Goal: Information Seeking & Learning: Learn about a topic

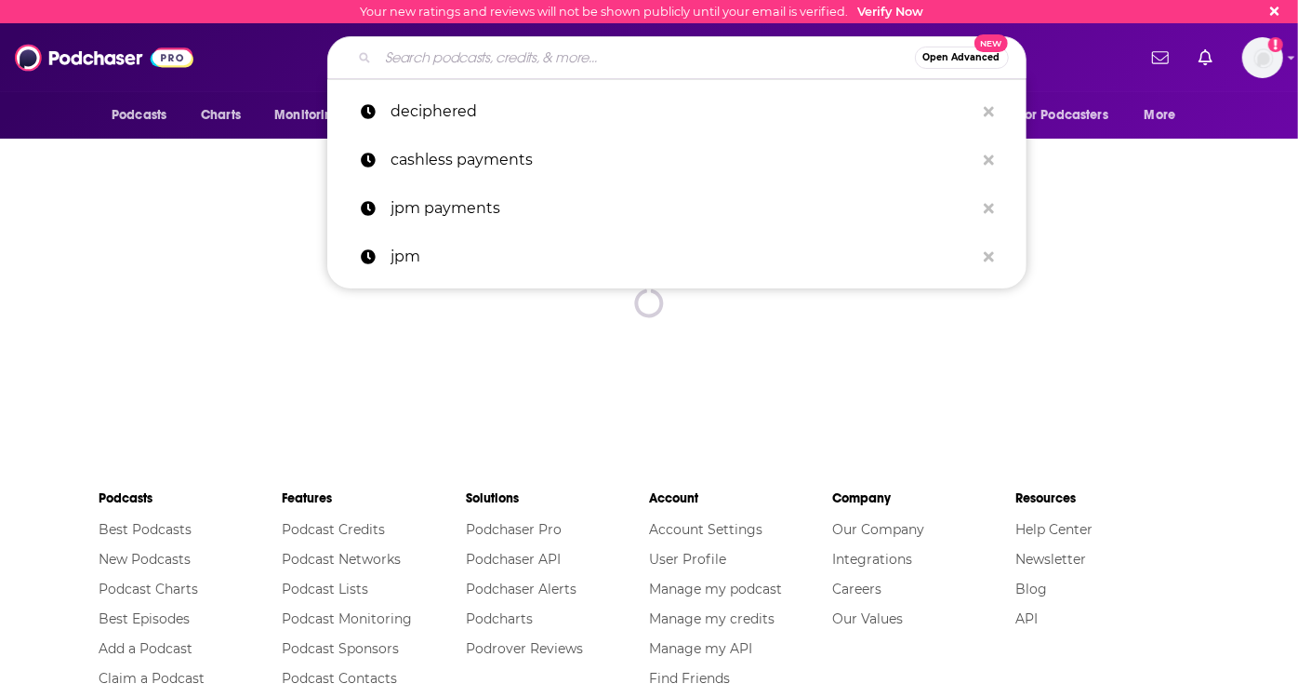
click at [603, 58] on input "Search podcasts, credits, & more..." at bounding box center [646, 58] width 537 height 30
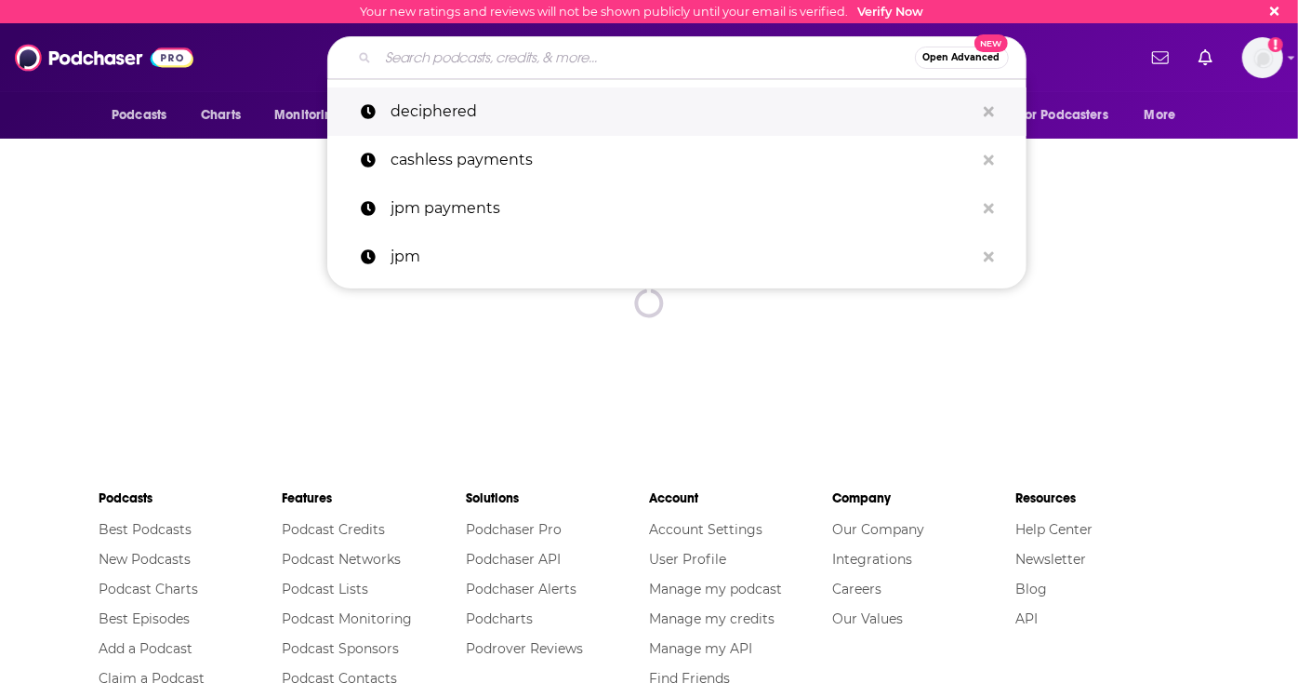
click at [604, 103] on p "deciphered" at bounding box center [683, 111] width 584 height 48
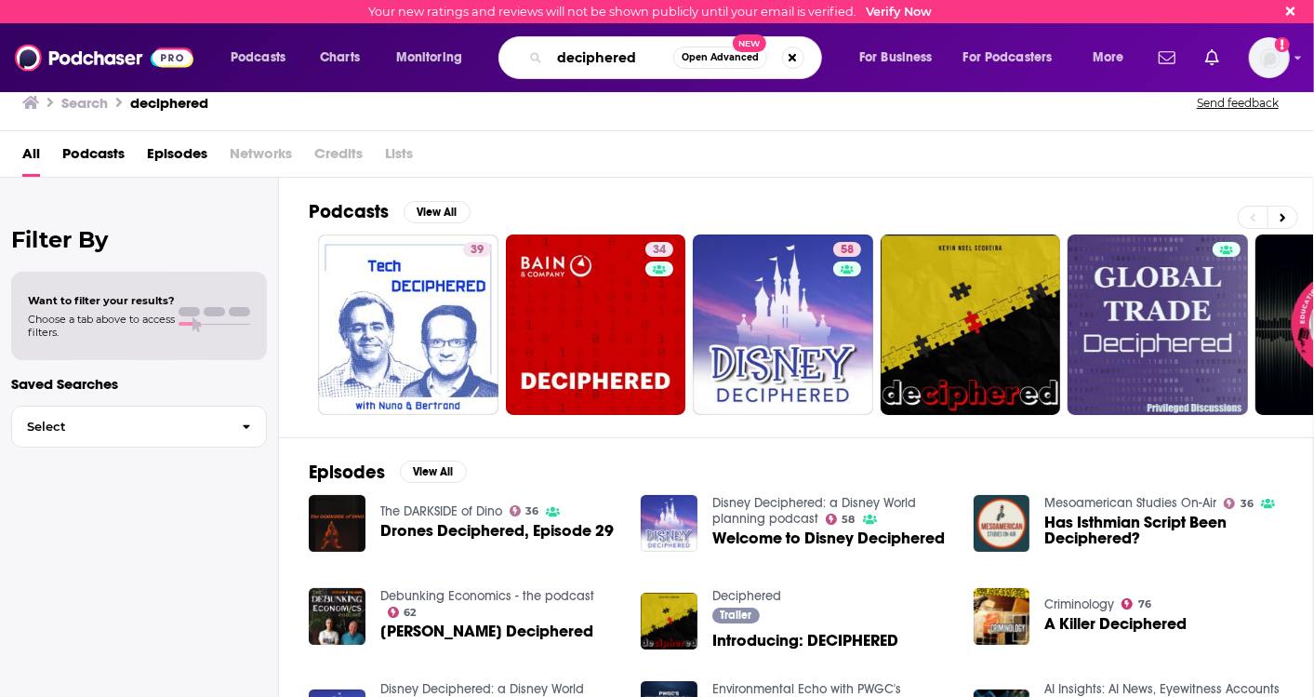
drag, startPoint x: 631, startPoint y: 56, endPoint x: 525, endPoint y: 58, distance: 106.0
click at [525, 58] on div "deciphered Open Advanced New" at bounding box center [660, 57] width 324 height 43
type input "fintech"
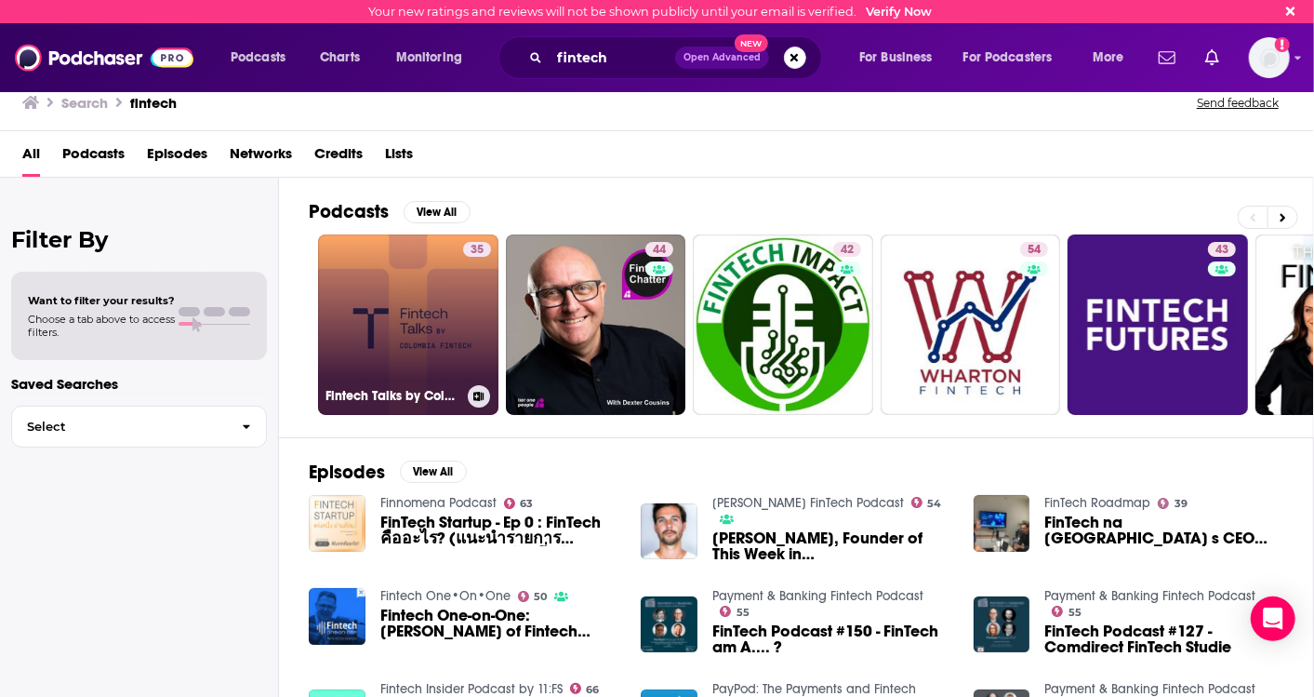
click at [419, 302] on link "35 Fintech Talks by Colombia Fintech" at bounding box center [408, 324] width 180 height 180
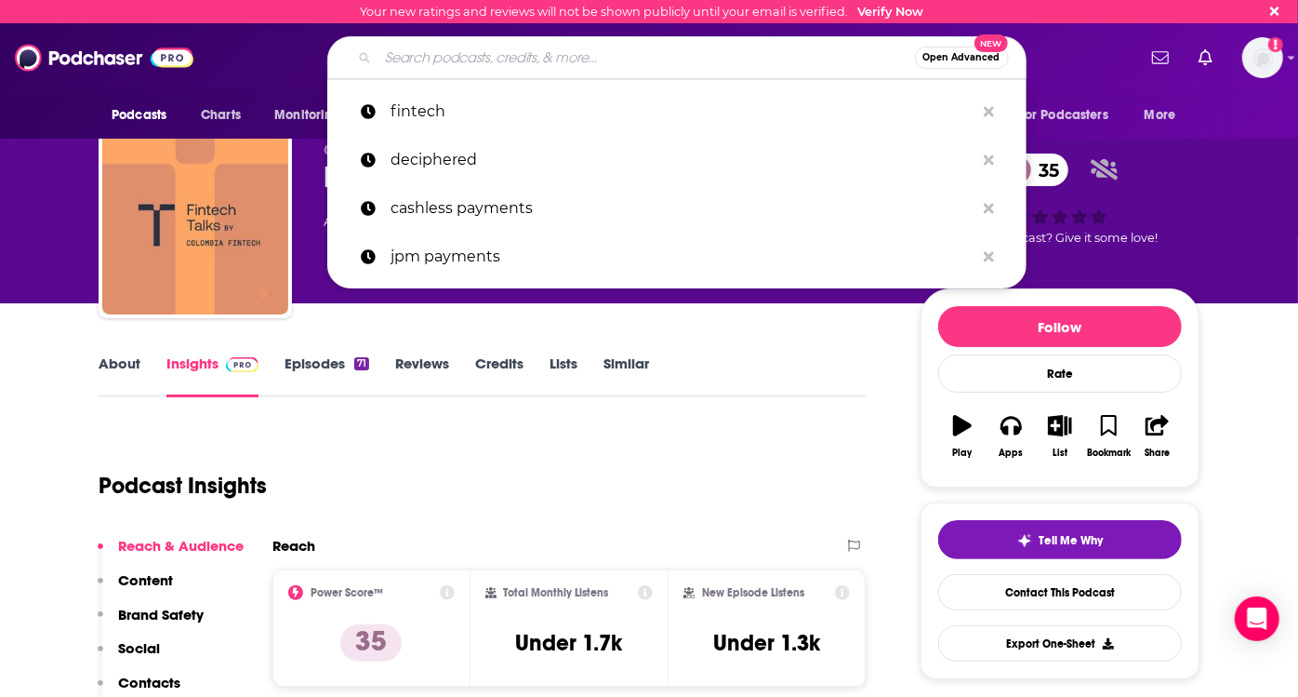
click at [574, 67] on input "Search podcasts, credits, & more..." at bounding box center [646, 58] width 537 height 30
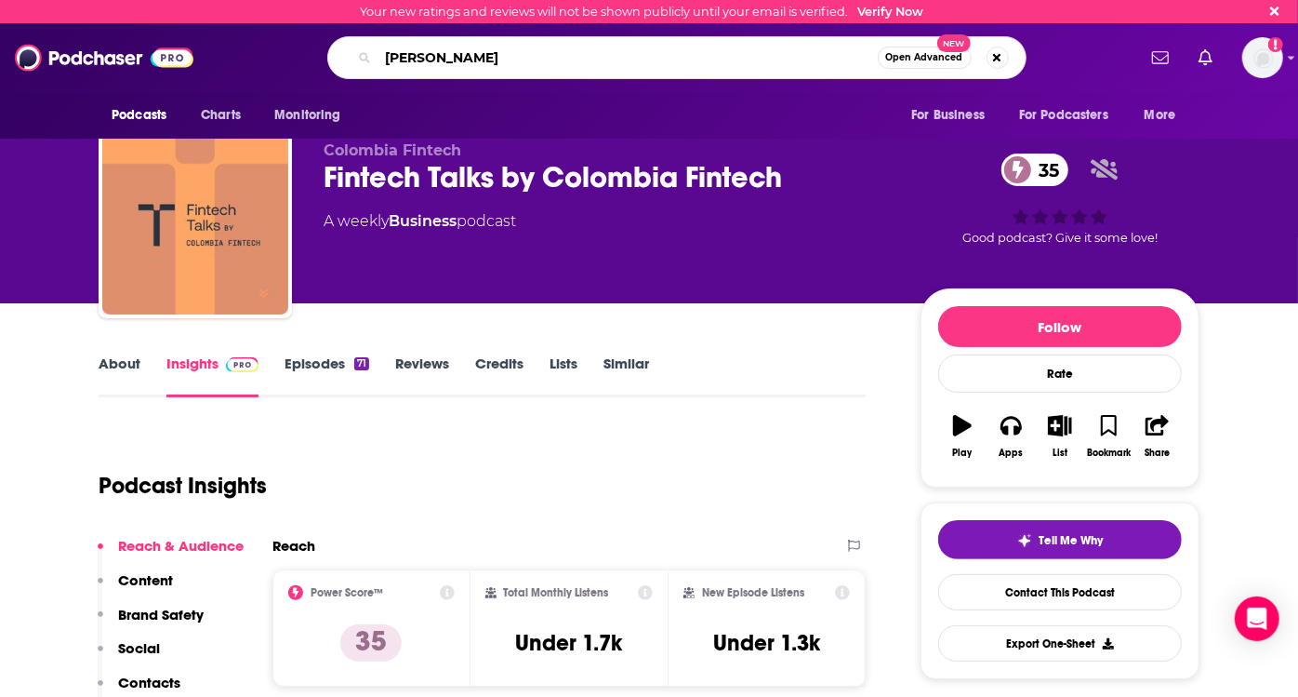
type input "joe rogan"
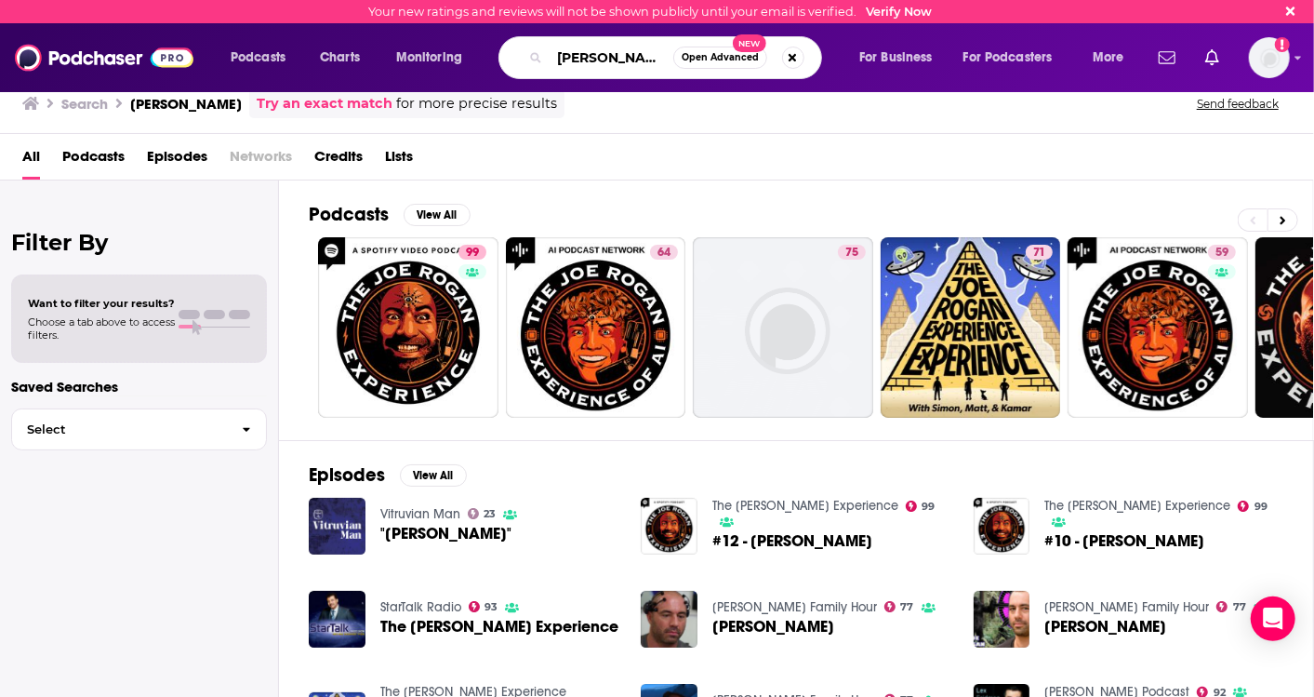
drag, startPoint x: 618, startPoint y: 59, endPoint x: 551, endPoint y: 65, distance: 68.2
click at [551, 65] on input "joe rogan" at bounding box center [612, 58] width 124 height 30
type input "fintech"
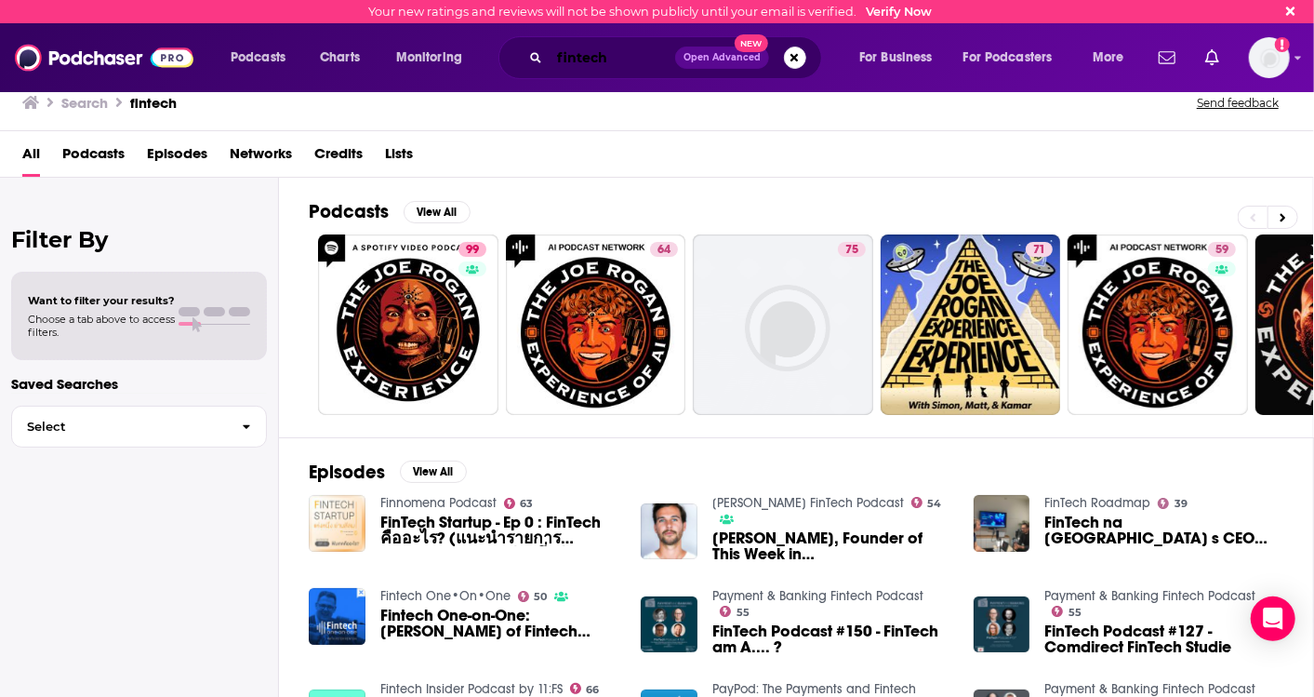
click at [625, 60] on input "fintech" at bounding box center [613, 58] width 126 height 30
click at [609, 59] on input "fintech" at bounding box center [613, 58] width 126 height 30
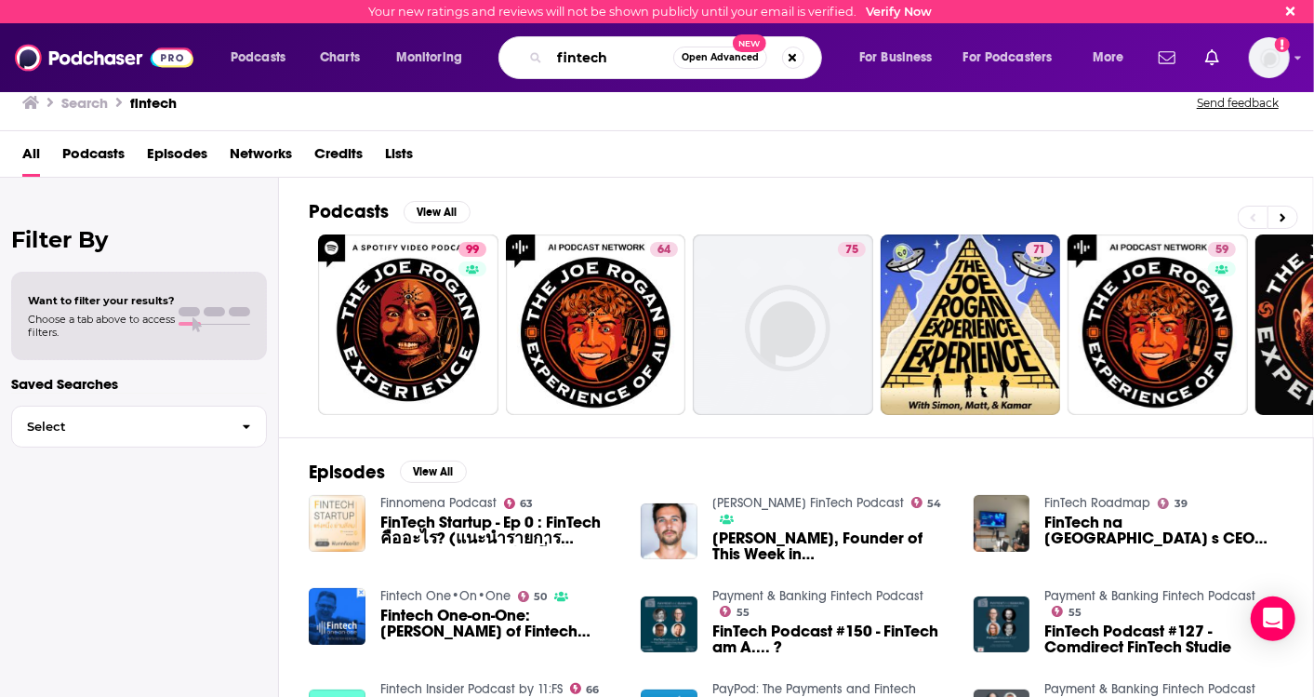
click at [630, 59] on input "fintech" at bounding box center [612, 58] width 124 height 30
click at [614, 59] on input "fintech" at bounding box center [612, 58] width 124 height 30
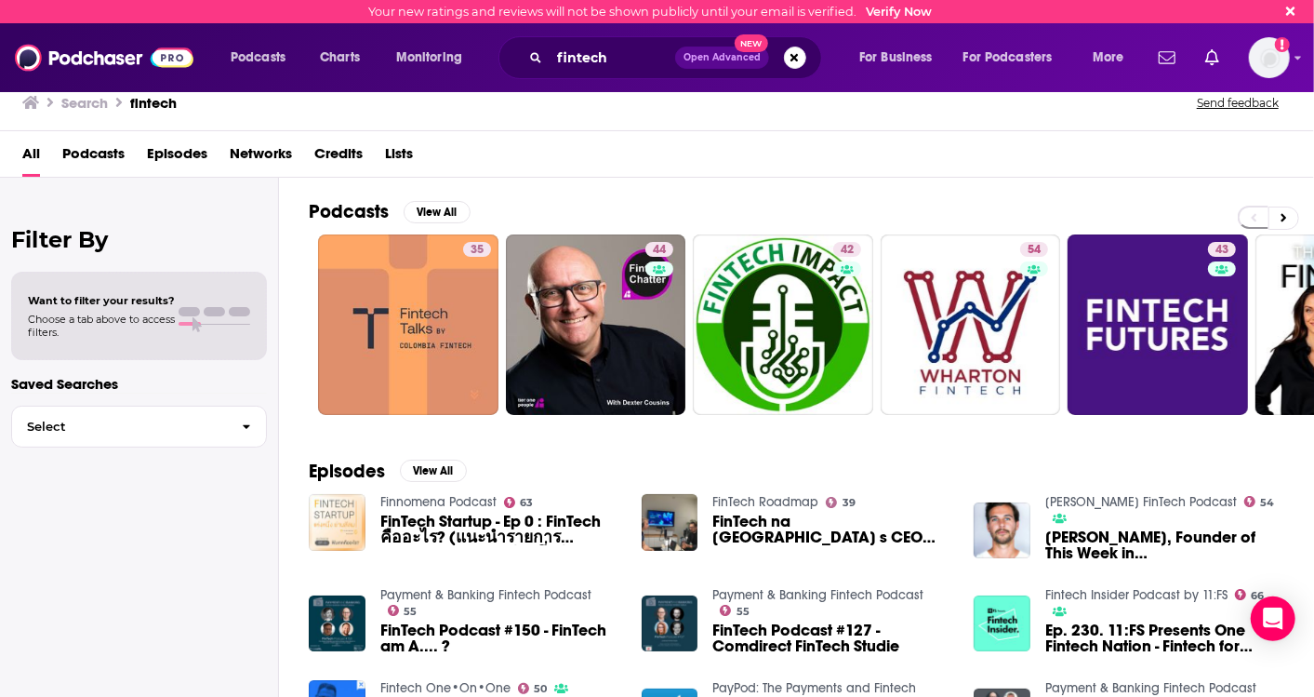
click at [20, 514] on div "Filter By Want to filter your results? Choose a tab above to access filters. Sa…" at bounding box center [139, 526] width 279 height 697
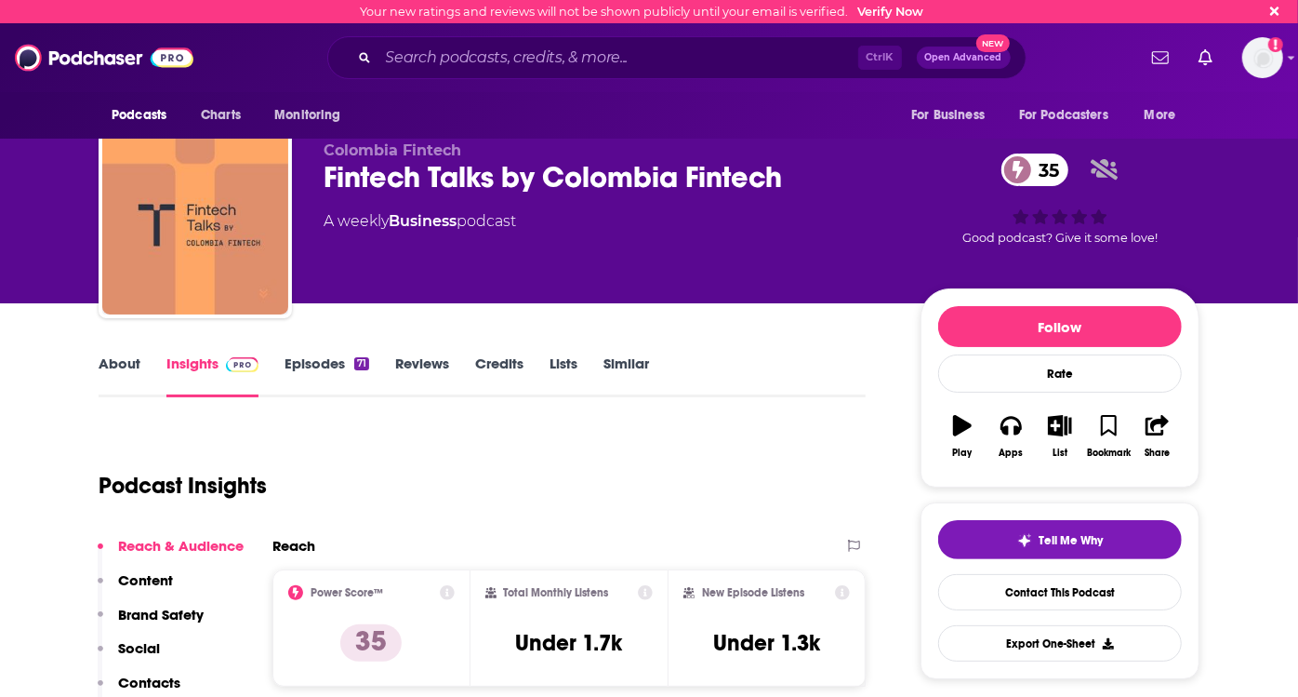
click at [118, 362] on link "About" at bounding box center [120, 375] width 42 height 43
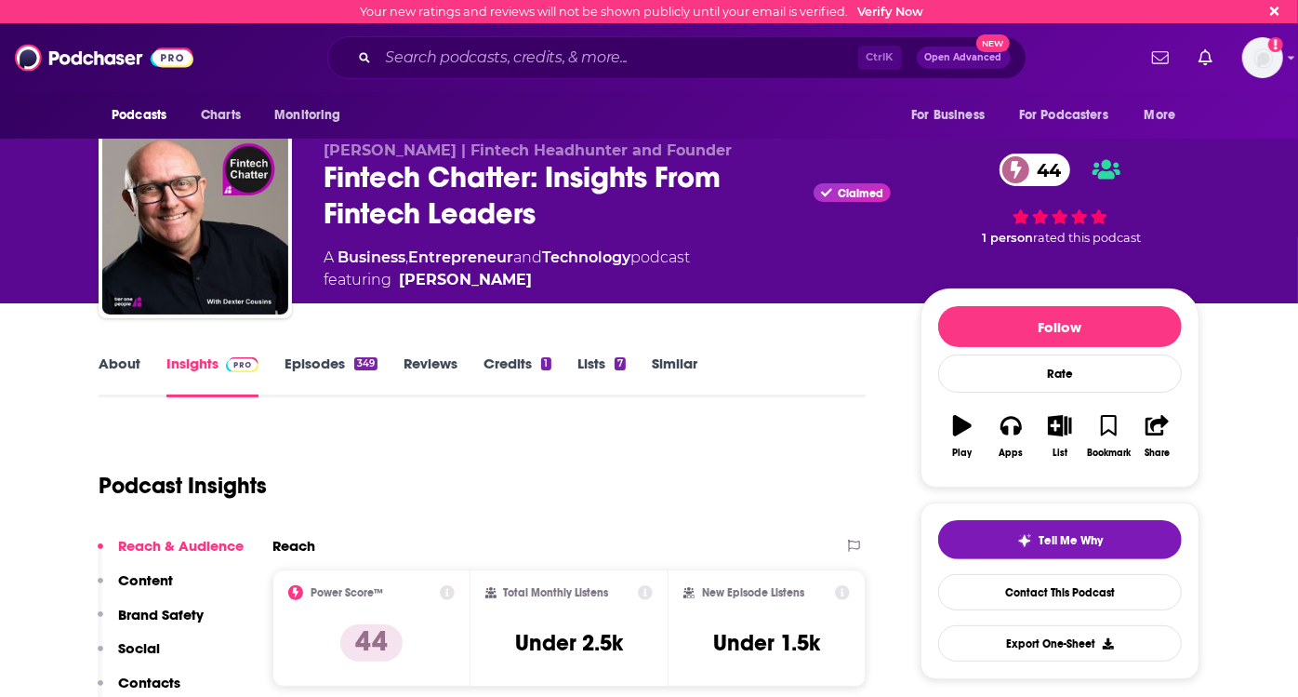
click at [111, 358] on link "About" at bounding box center [120, 375] width 42 height 43
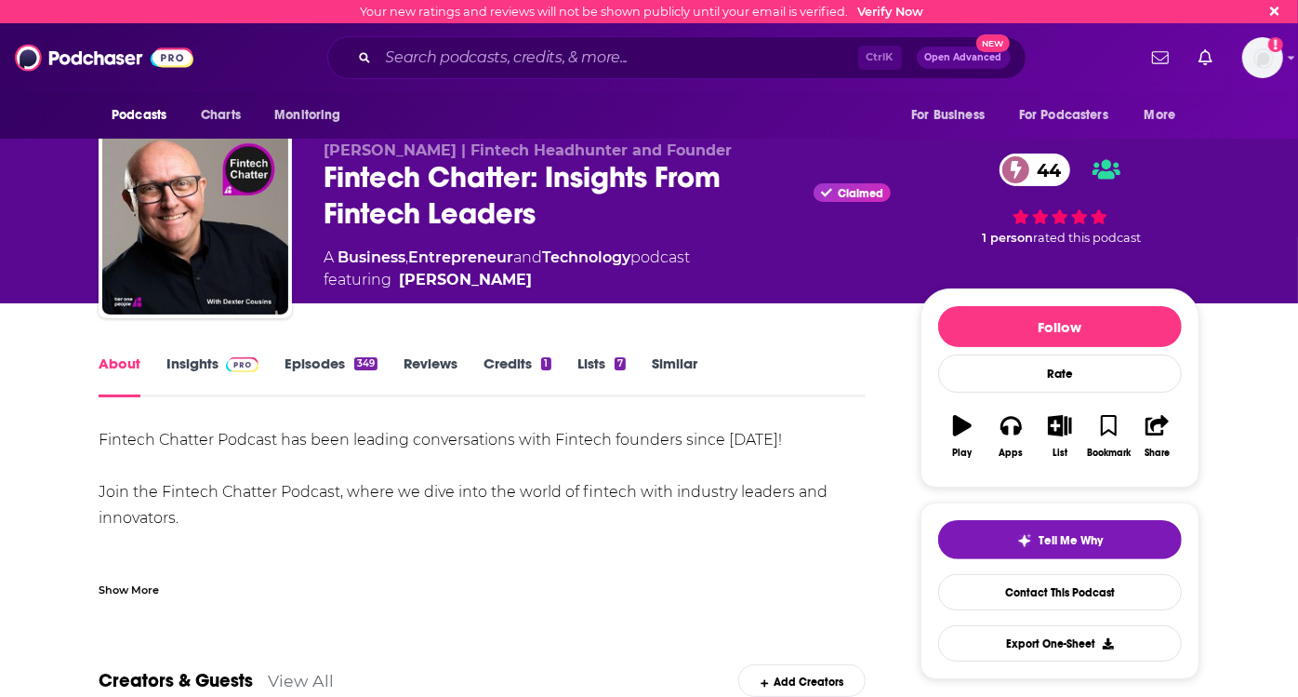
scroll to position [103, 0]
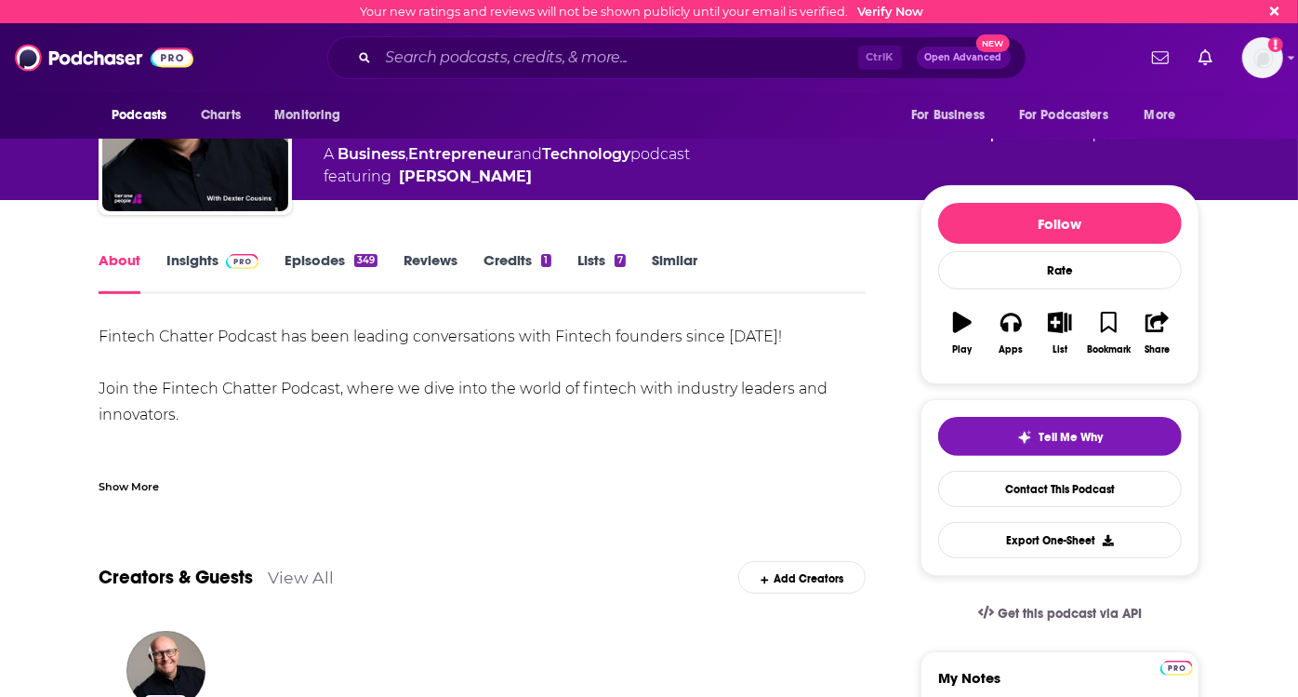
click at [126, 476] on div "Show More" at bounding box center [129, 485] width 60 height 18
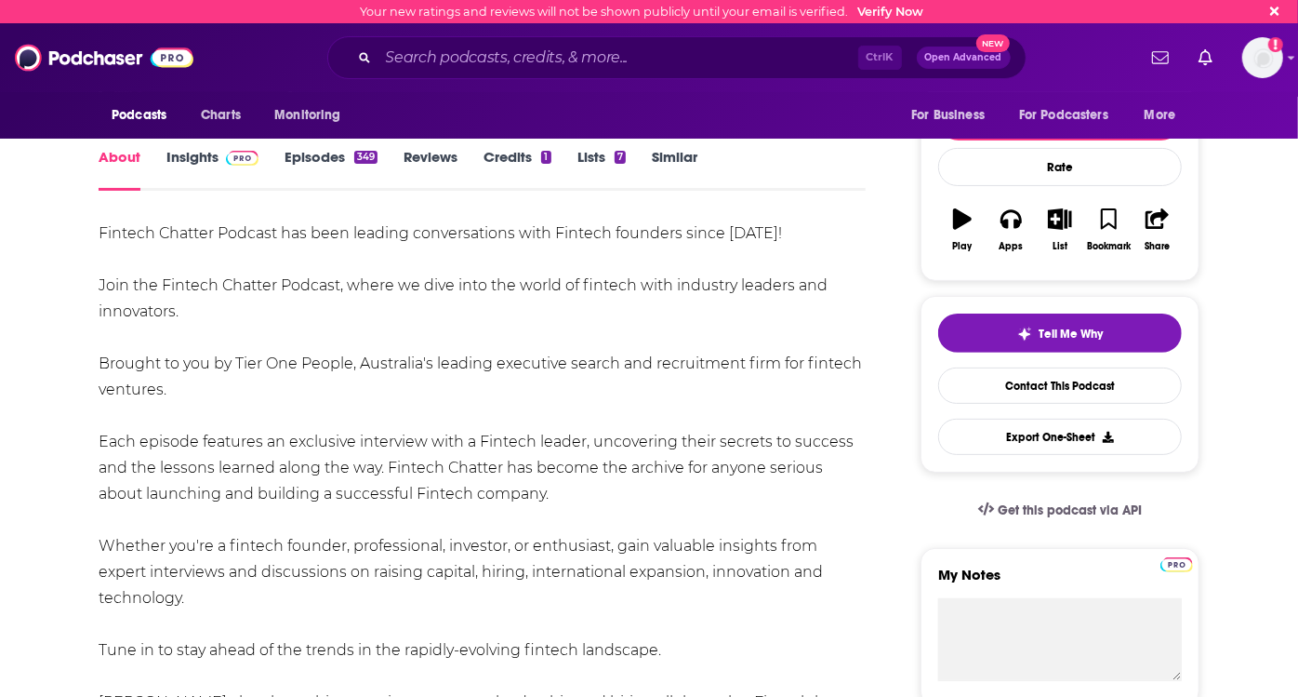
scroll to position [0, 0]
